Goal: Transaction & Acquisition: Purchase product/service

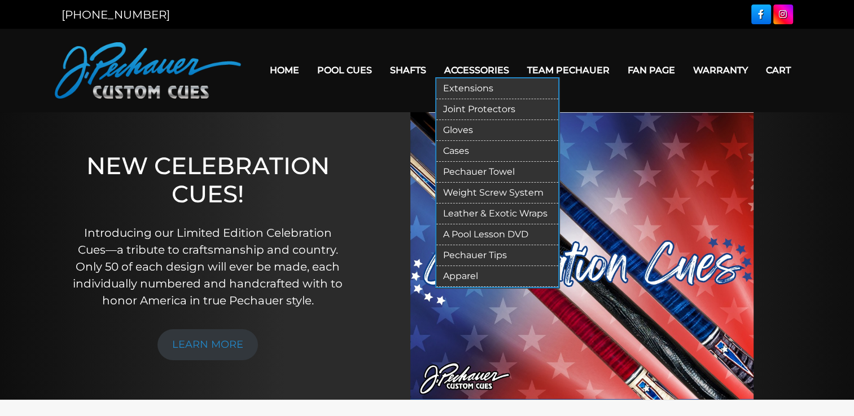
click at [447, 152] on link "Cases" at bounding box center [497, 151] width 122 height 21
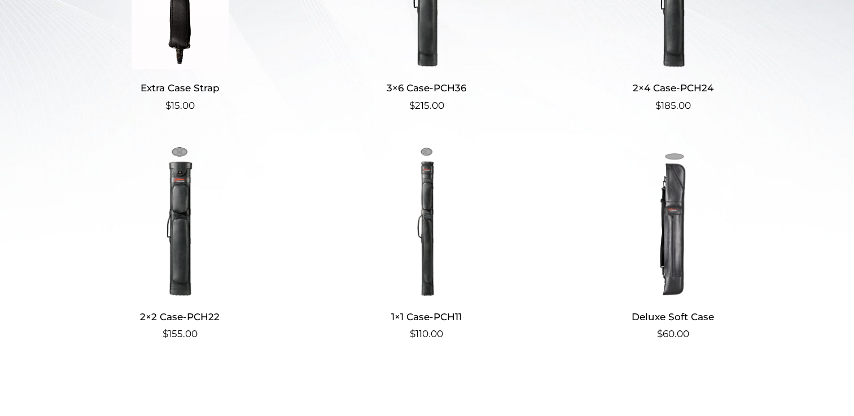
scroll to position [413, 0]
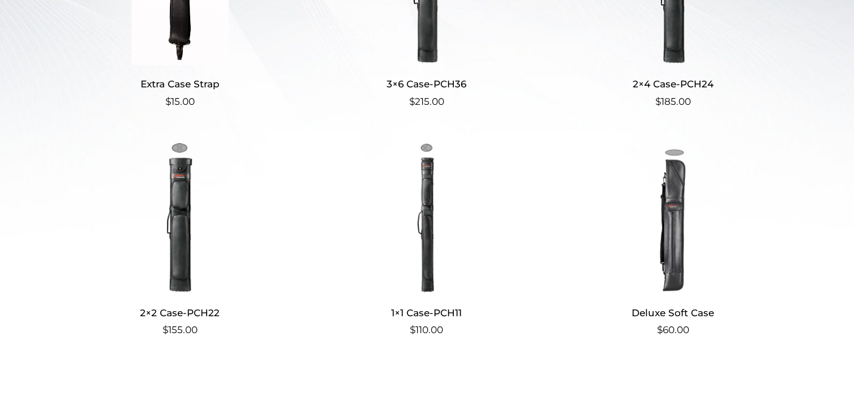
click at [679, 231] on img at bounding box center [672, 217] width 219 height 152
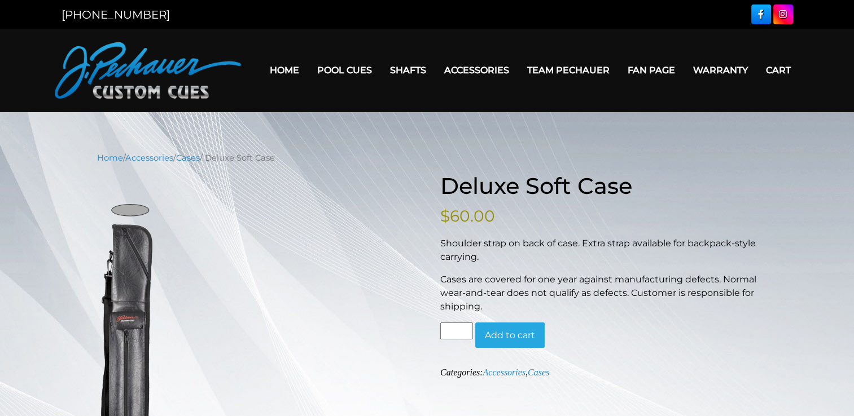
drag, startPoint x: 853, startPoint y: 129, endPoint x: 860, endPoint y: 161, distance: 33.0
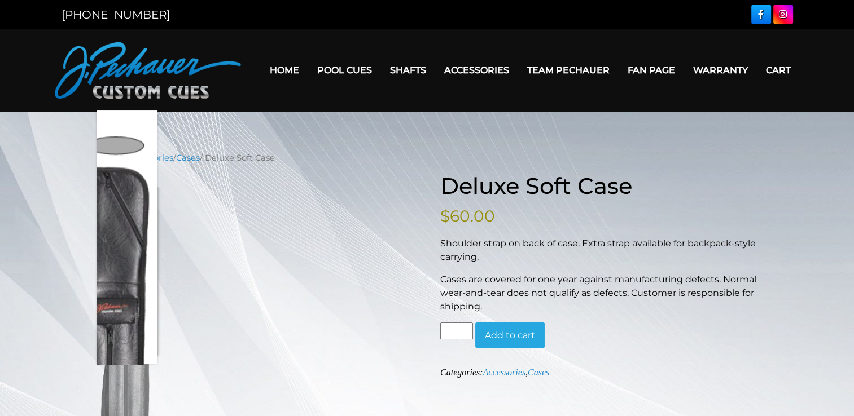
click at [138, 227] on img at bounding box center [127, 342] width 61 height 310
click at [137, 227] on img at bounding box center [127, 342] width 61 height 310
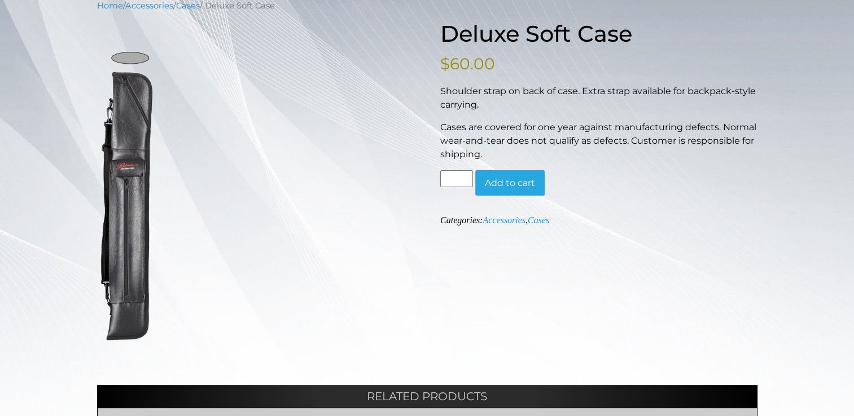
scroll to position [150, 0]
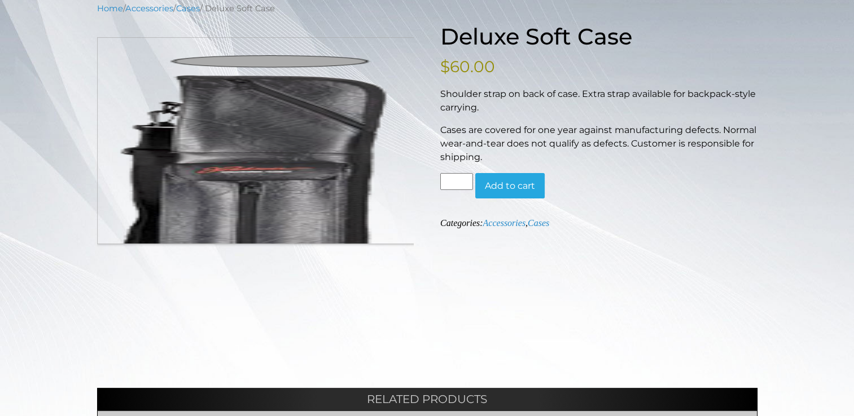
click at [185, 60] on figure "Hover to zoom" at bounding box center [255, 192] width 317 height 310
click at [147, 108] on img at bounding box center [127, 192] width 61 height 310
